Goal: Find specific page/section: Find specific page/section

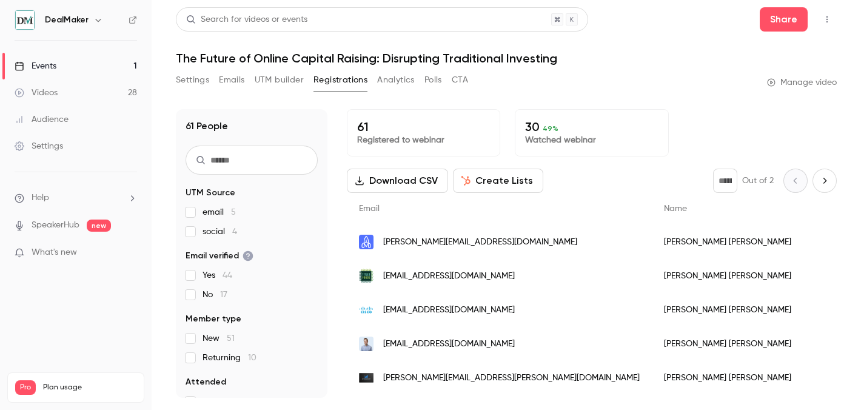
click at [120, 67] on link "Events 1" at bounding box center [76, 66] width 152 height 27
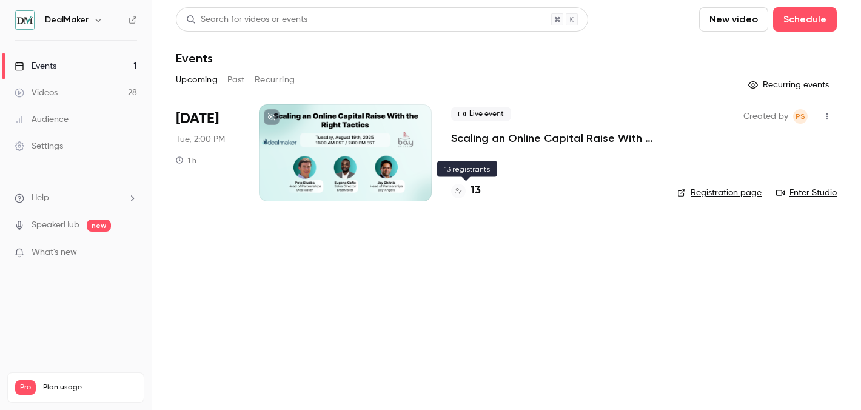
click at [476, 189] on h4 "13" at bounding box center [476, 191] width 10 height 16
